Goal: Task Accomplishment & Management: Complete application form

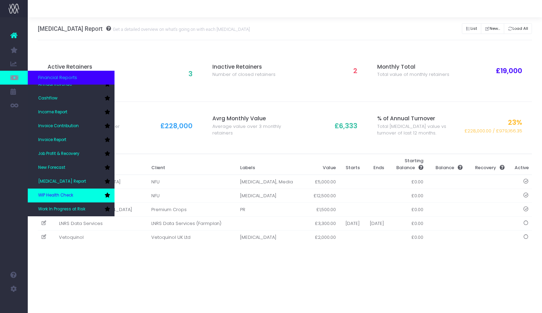
scroll to position [21, 0]
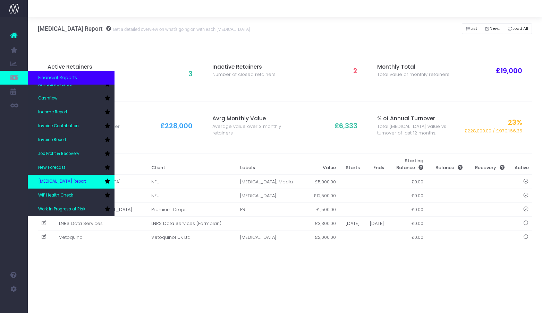
click at [84, 187] on link "[MEDICAL_DATA] Report" at bounding box center [71, 182] width 87 height 14
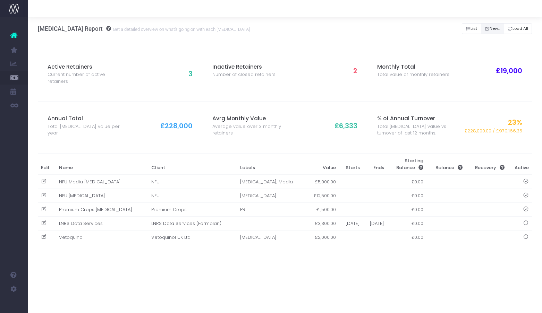
click at [495, 29] on button "New..." at bounding box center [492, 28] width 23 height 11
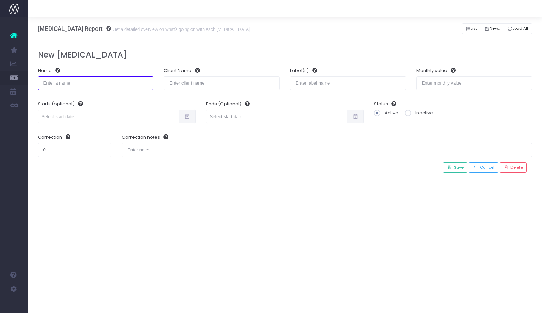
click at [83, 84] on input "text" at bounding box center [96, 83] width 116 height 14
type input "Go Nutri"
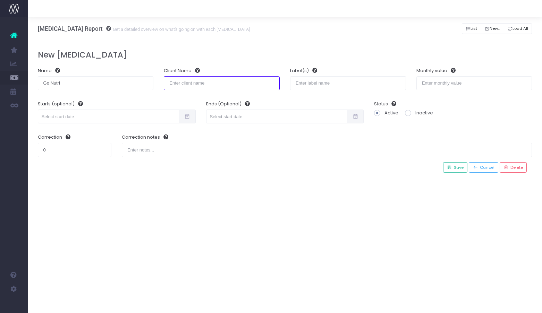
click at [201, 85] on input "text" at bounding box center [222, 83] width 116 height 14
type input "g"
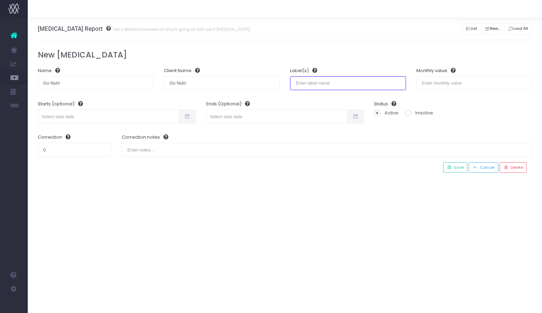
click at [325, 83] on input "text" at bounding box center [348, 83] width 116 height 14
click at [305, 71] on label "Label(s)" at bounding box center [303, 70] width 27 height 7
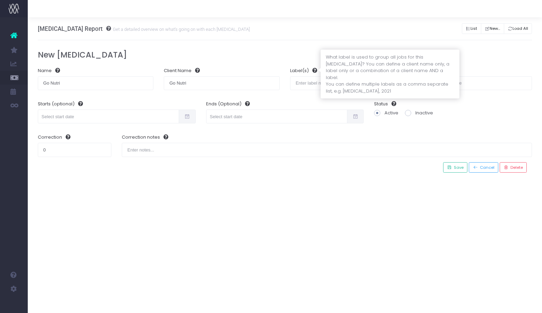
click at [314, 68] on icon at bounding box center [313, 70] width 8 height 5
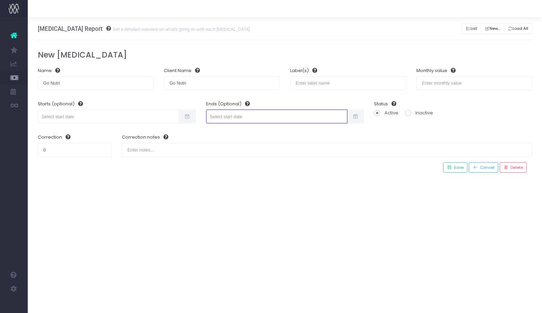
click at [238, 115] on input "text" at bounding box center [276, 117] width 141 height 14
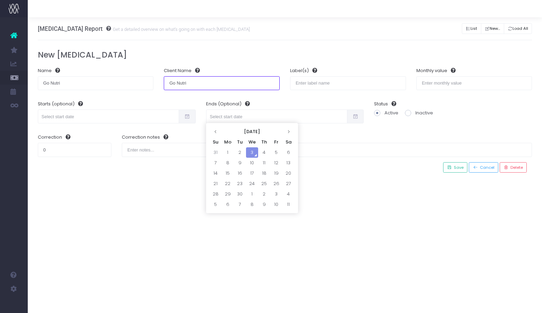
click at [227, 86] on input "Go Nutri" at bounding box center [222, 83] width 116 height 14
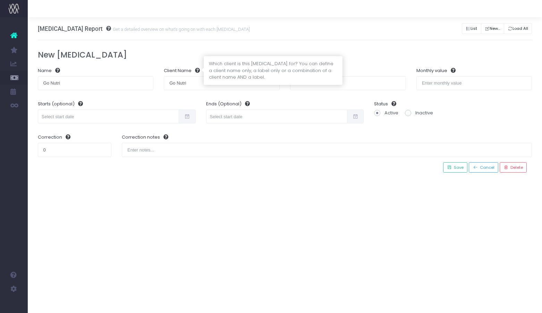
click at [200, 72] on icon at bounding box center [196, 70] width 8 height 5
click at [201, 70] on div at bounding box center [202, 70] width 2 height 5
click at [201, 70] on body "Oh my... this is bad. [PERSON_NAME] wasn't able to load this page. Please conta…" at bounding box center [271, 156] width 542 height 313
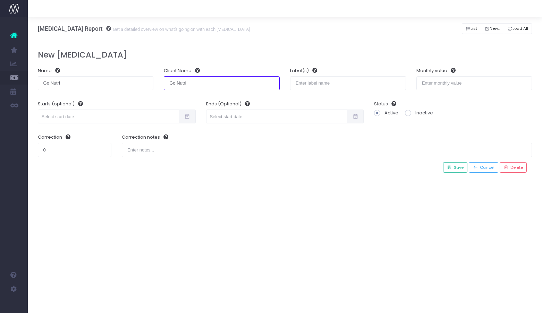
click at [210, 86] on input "Go Nutri" at bounding box center [222, 83] width 116 height 14
drag, startPoint x: 197, startPoint y: 85, endPoint x: 164, endPoint y: 84, distance: 32.7
click at [164, 84] on input "Go Nutri" at bounding box center [222, 83] width 116 height 14
paste input "lden Agri International Pte Ltd"
type input "Golden Agri International Pte Ltd"
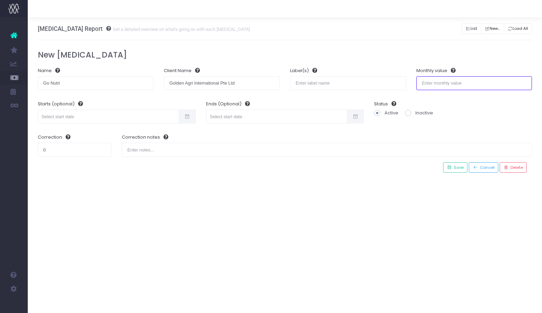
click at [484, 80] on input "number" at bounding box center [474, 83] width 116 height 14
click at [459, 169] on span "Save" at bounding box center [458, 168] width 12 height 6
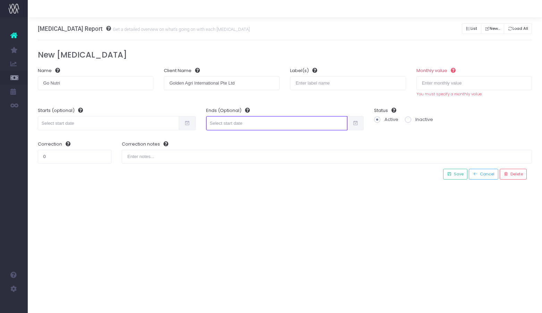
click at [254, 125] on input "text" at bounding box center [276, 123] width 141 height 14
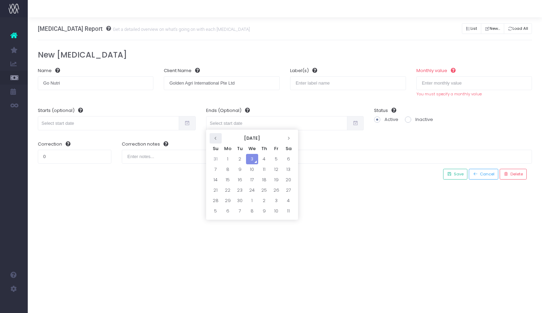
click at [214, 137] on icon at bounding box center [216, 138] width 4 height 4
click at [215, 168] on td "1" at bounding box center [216, 169] width 12 height 10
type input "[DATE]"
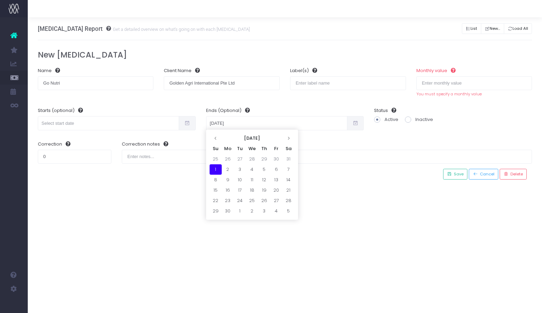
click at [357, 142] on div "Correction notes" at bounding box center [327, 152] width 421 height 33
click at [459, 179] on div "Active Retainers Current number of active retainers 3 Inactive Retainers Number…" at bounding box center [285, 114] width 494 height 149
click at [459, 175] on span "Save" at bounding box center [458, 174] width 12 height 6
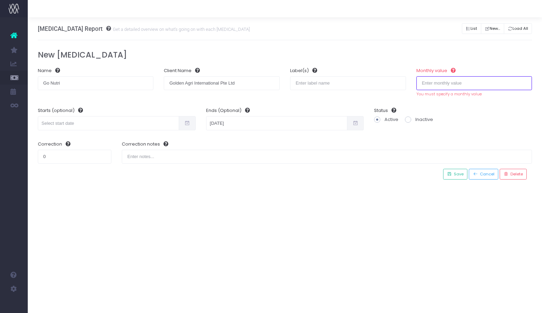
click at [472, 80] on input "number" at bounding box center [474, 83] width 116 height 14
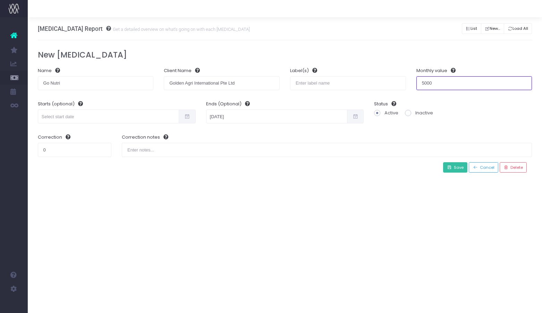
type input "5000"
click at [455, 168] on span "Save" at bounding box center [458, 168] width 12 height 6
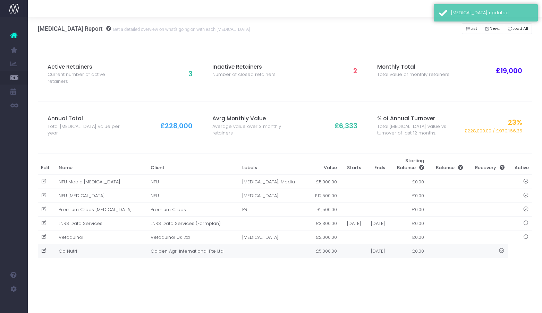
click at [79, 247] on td "Go Nutri" at bounding box center [102, 252] width 92 height 14
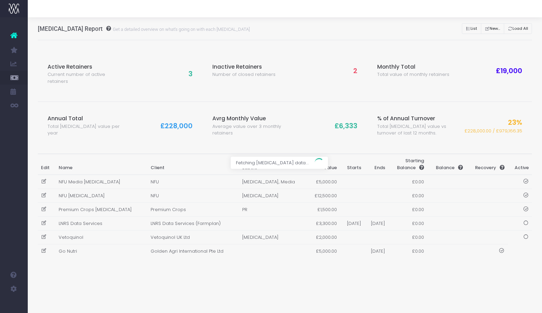
click at [148, 249] on div at bounding box center [271, 156] width 542 height 313
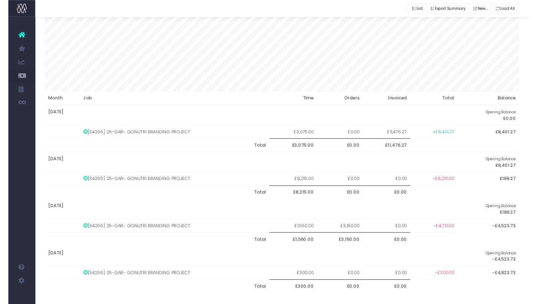
scroll to position [89, 0]
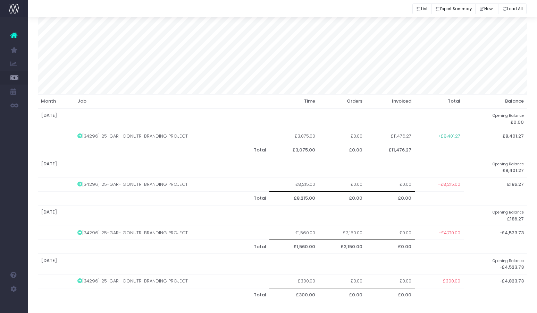
click at [83, 229] on td "[34296] 25-GAR- GONUTRI BRANDING PROJECT" at bounding box center [171, 233] width 195 height 14
click at [80, 231] on icon at bounding box center [79, 232] width 5 height 5
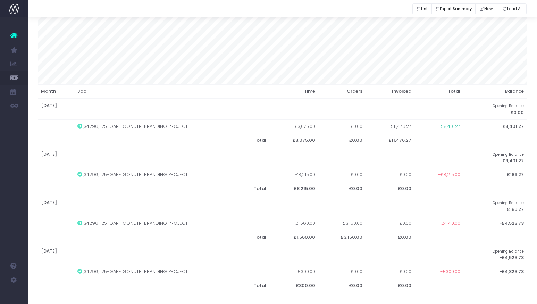
scroll to position [99, 0]
click at [460, 3] on div "List Export Summary New... Load All" at bounding box center [469, 8] width 114 height 16
click at [459, 9] on button "Export Summary" at bounding box center [453, 8] width 44 height 11
